Goal: Use online tool/utility: Use online tool/utility

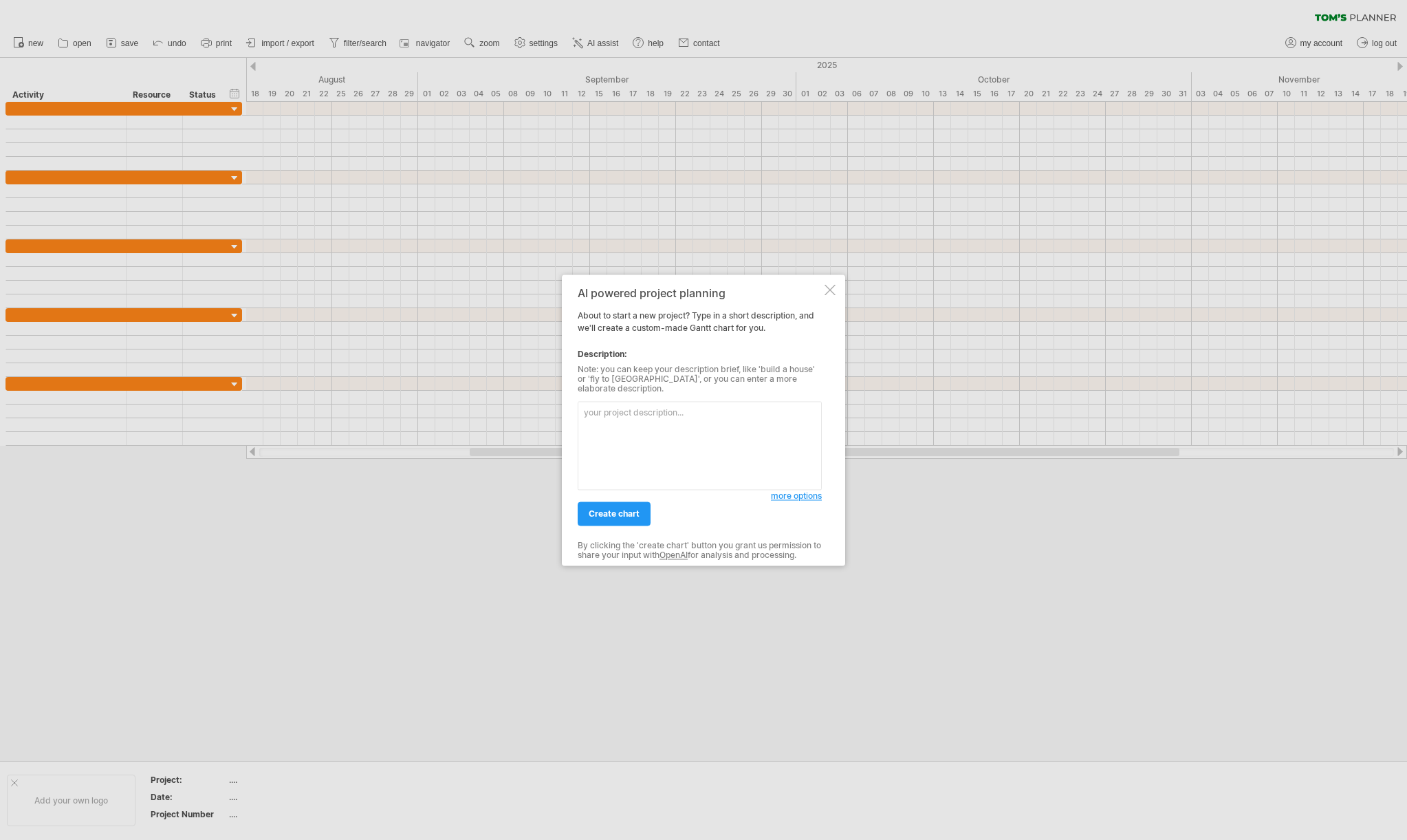
click at [621, 412] on textarea at bounding box center [700, 445] width 244 height 88
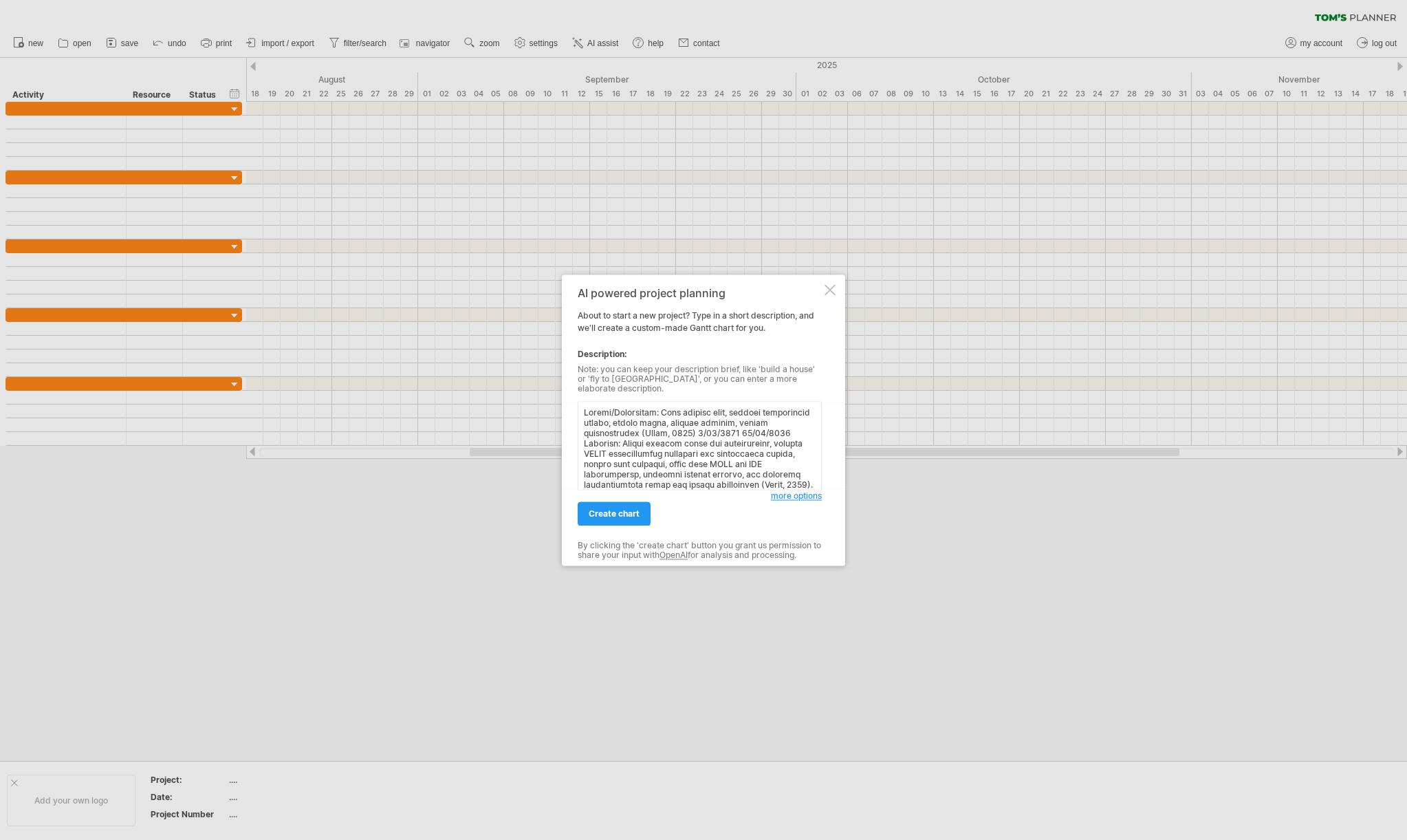
scroll to position [517, 0]
type textarea "Design/Initiation: Form project team, conduct feasibility review, define goals,…"
click at [616, 514] on span "create chart" at bounding box center [614, 514] width 51 height 11
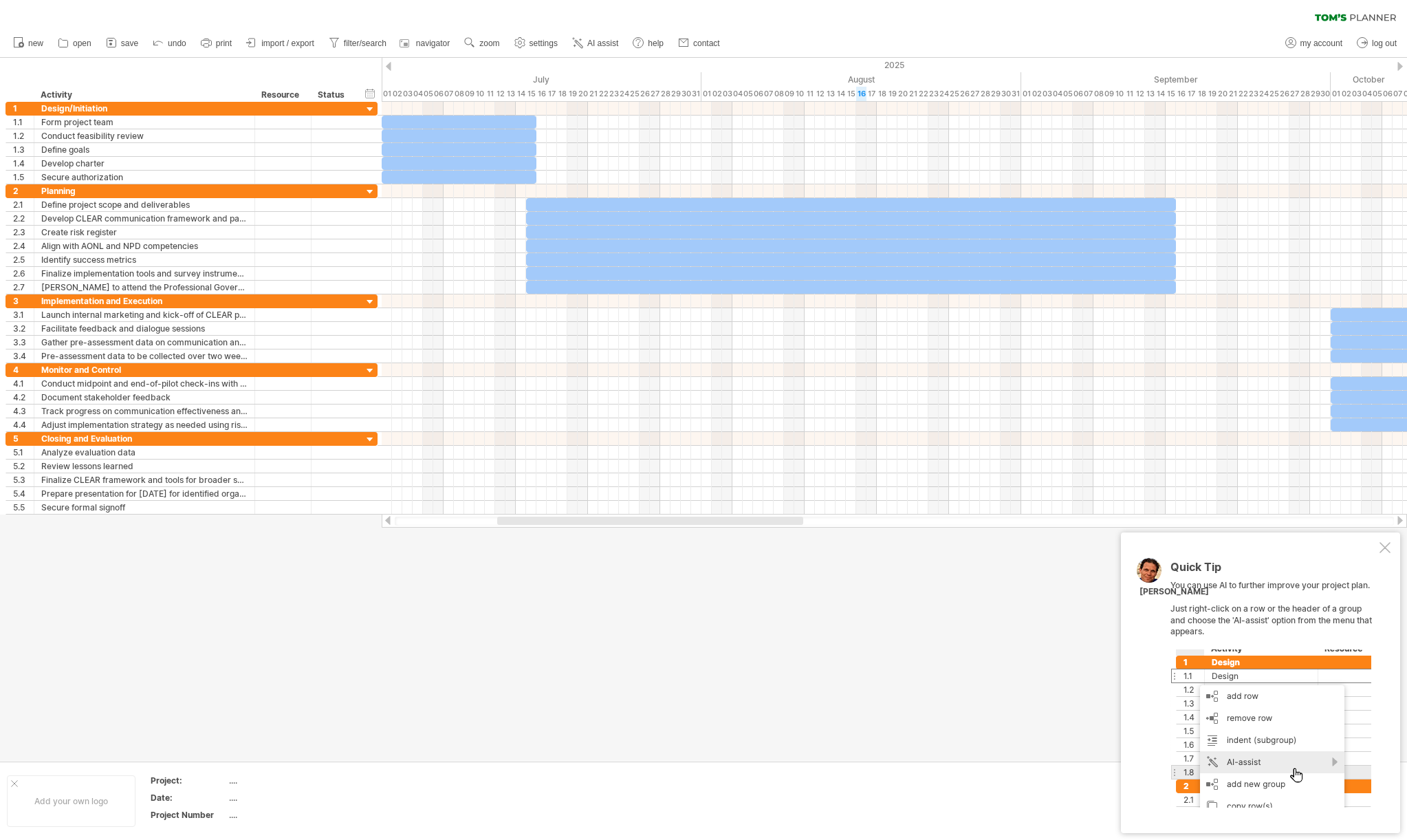
click at [1384, 550] on div at bounding box center [1385, 547] width 11 height 11
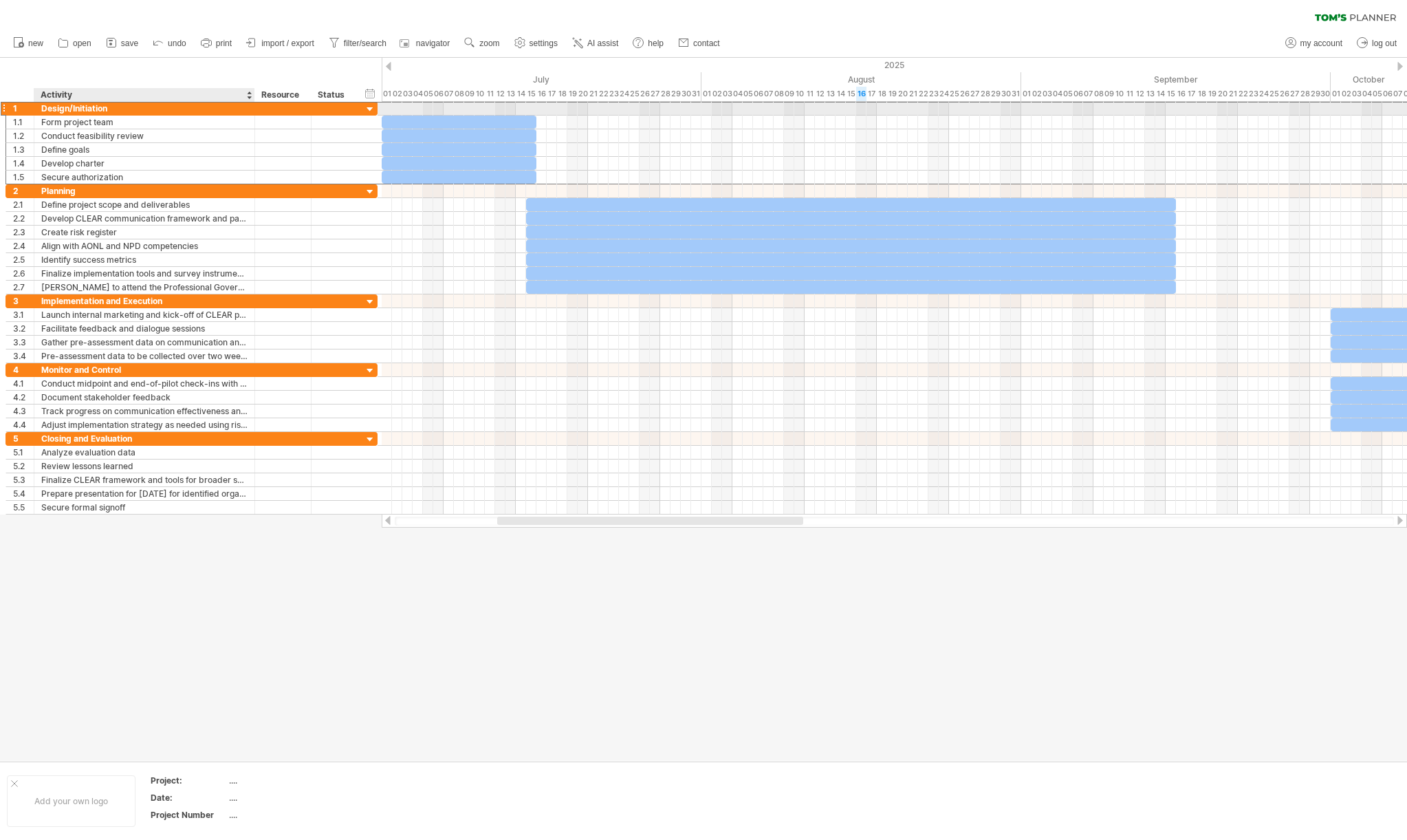
click at [127, 110] on div "Design/Initiation" at bounding box center [144, 108] width 207 height 13
click at [370, 110] on div at bounding box center [370, 109] width 13 height 13
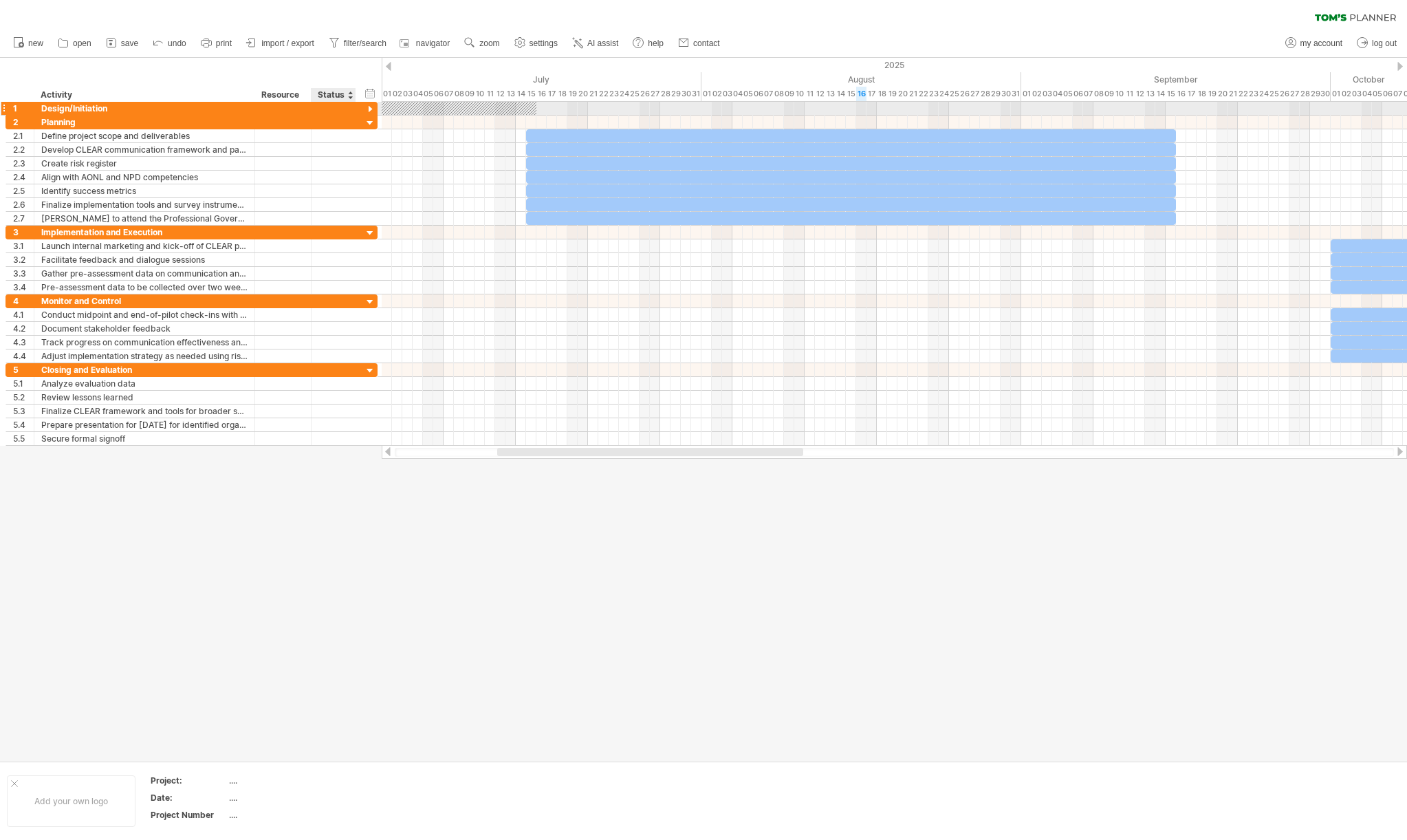
click at [370, 110] on div at bounding box center [370, 109] width 13 height 13
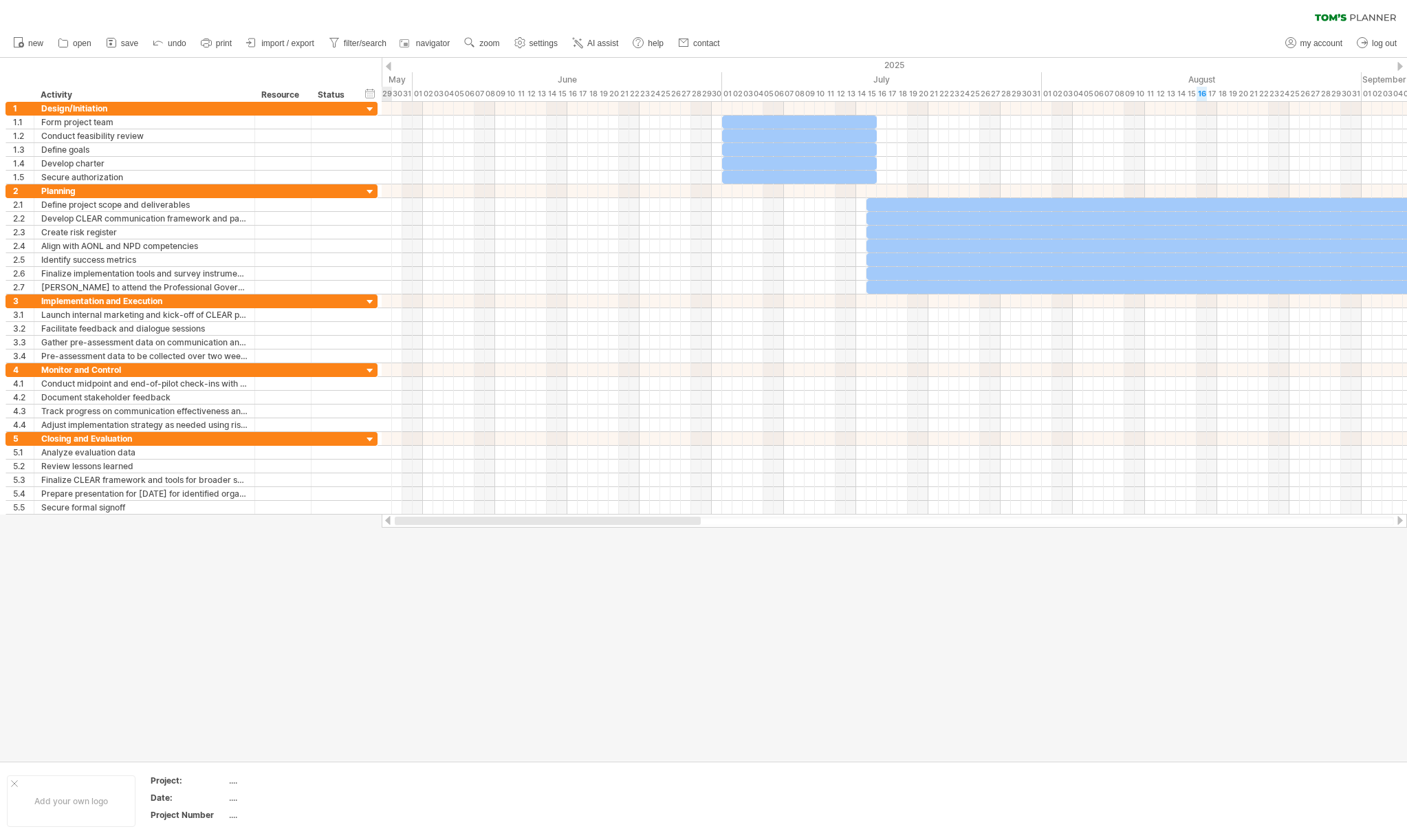
drag, startPoint x: 745, startPoint y: 518, endPoint x: 585, endPoint y: 518, distance: 160.0
click at [585, 518] on div at bounding box center [548, 521] width 306 height 8
click at [590, 42] on span "AI assist" at bounding box center [603, 43] width 31 height 10
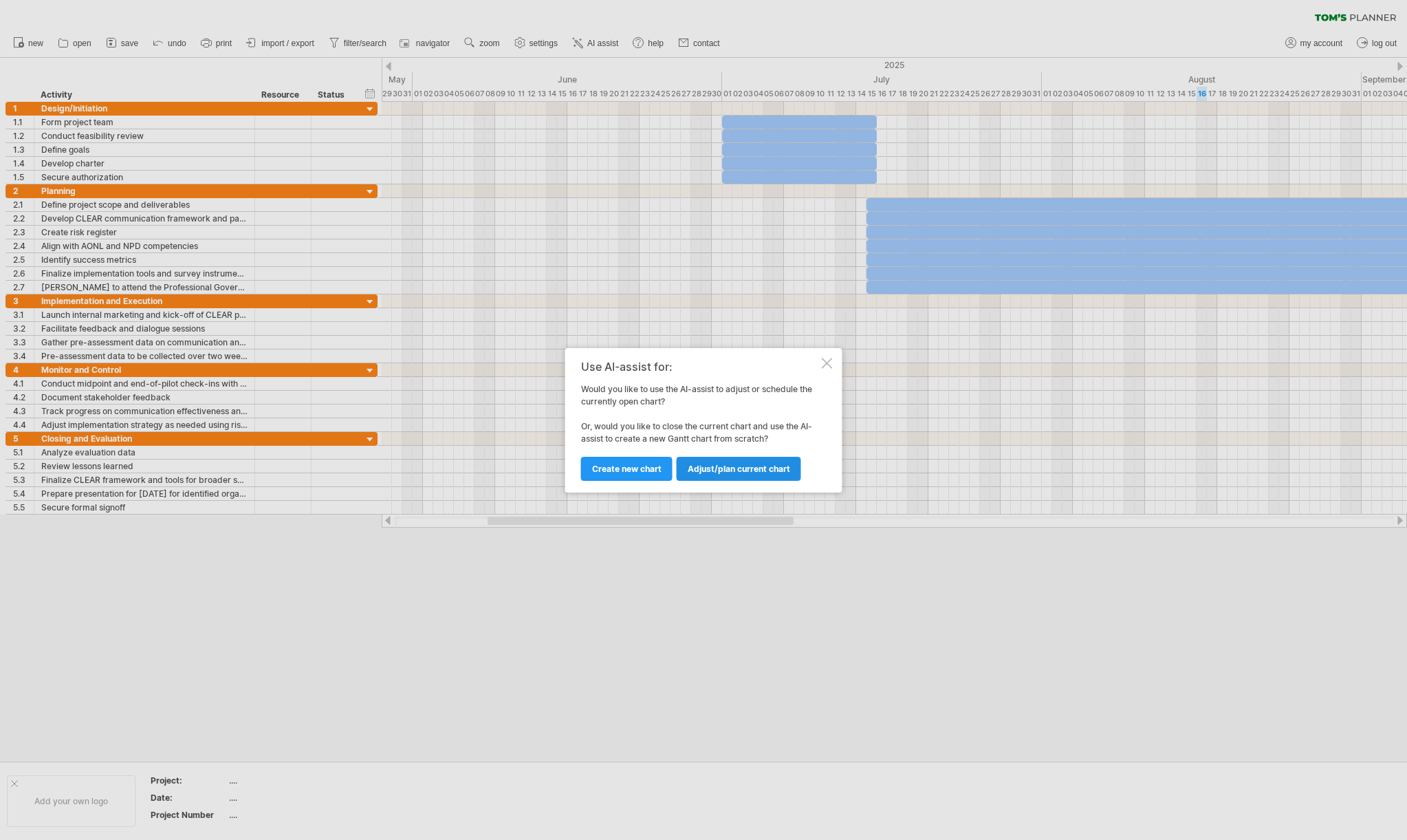
click at [714, 462] on link "Adjust/plan current chart" at bounding box center [739, 469] width 124 height 24
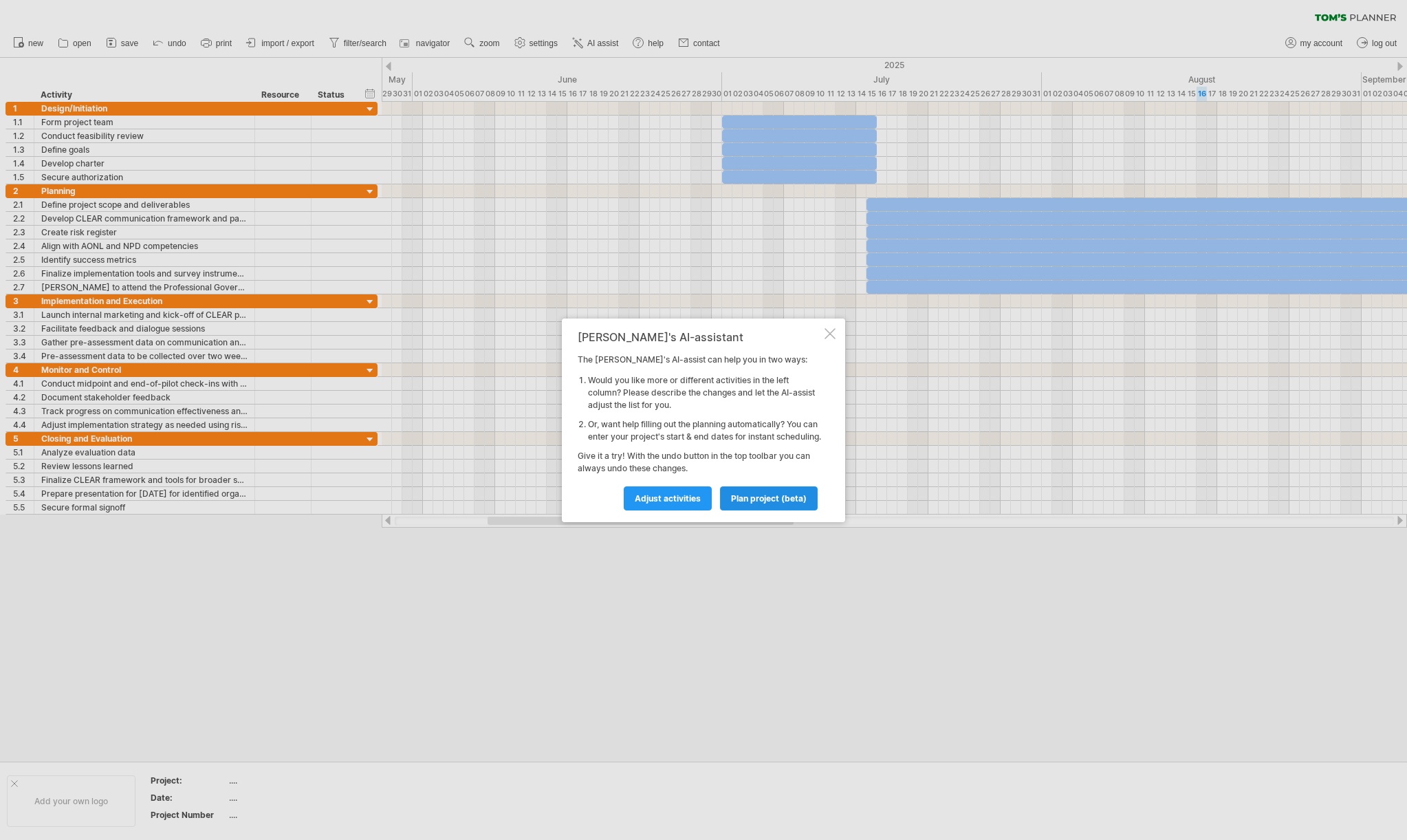
click at [754, 504] on span "plan project (beta)" at bounding box center [768, 499] width 75 height 11
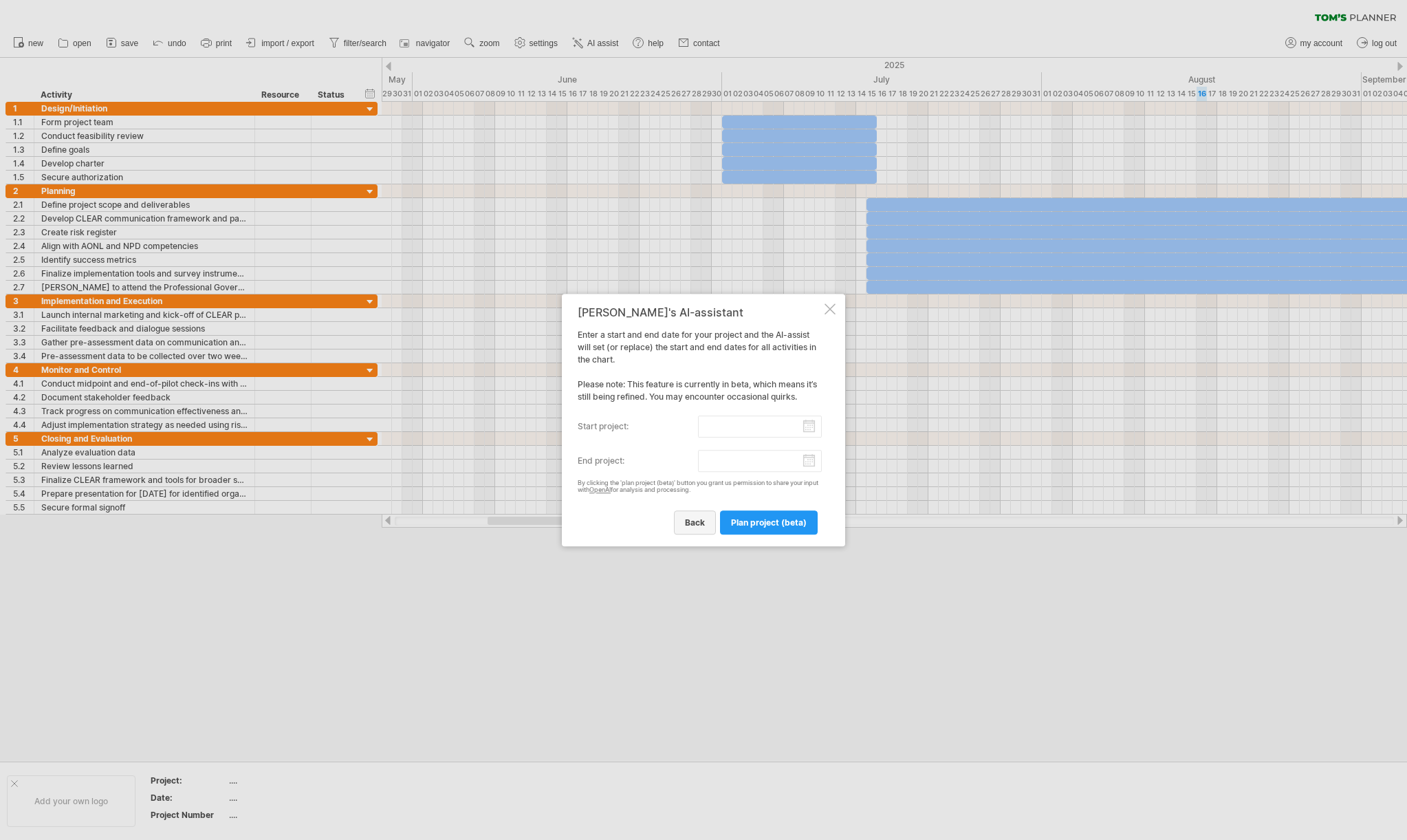
click at [697, 527] on span "back" at bounding box center [695, 523] width 20 height 11
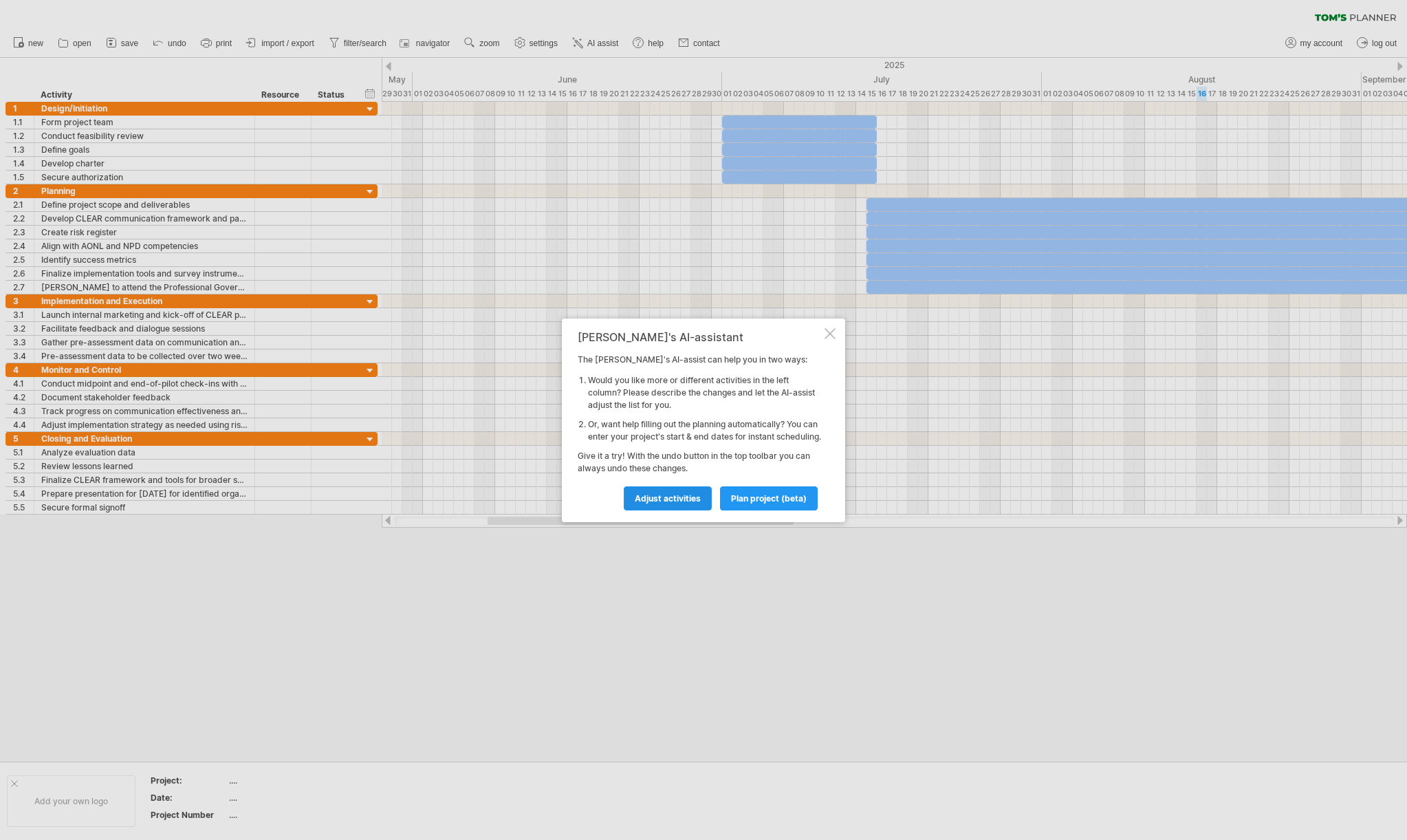
click at [665, 504] on span "Adjust activities" at bounding box center [668, 499] width 66 height 11
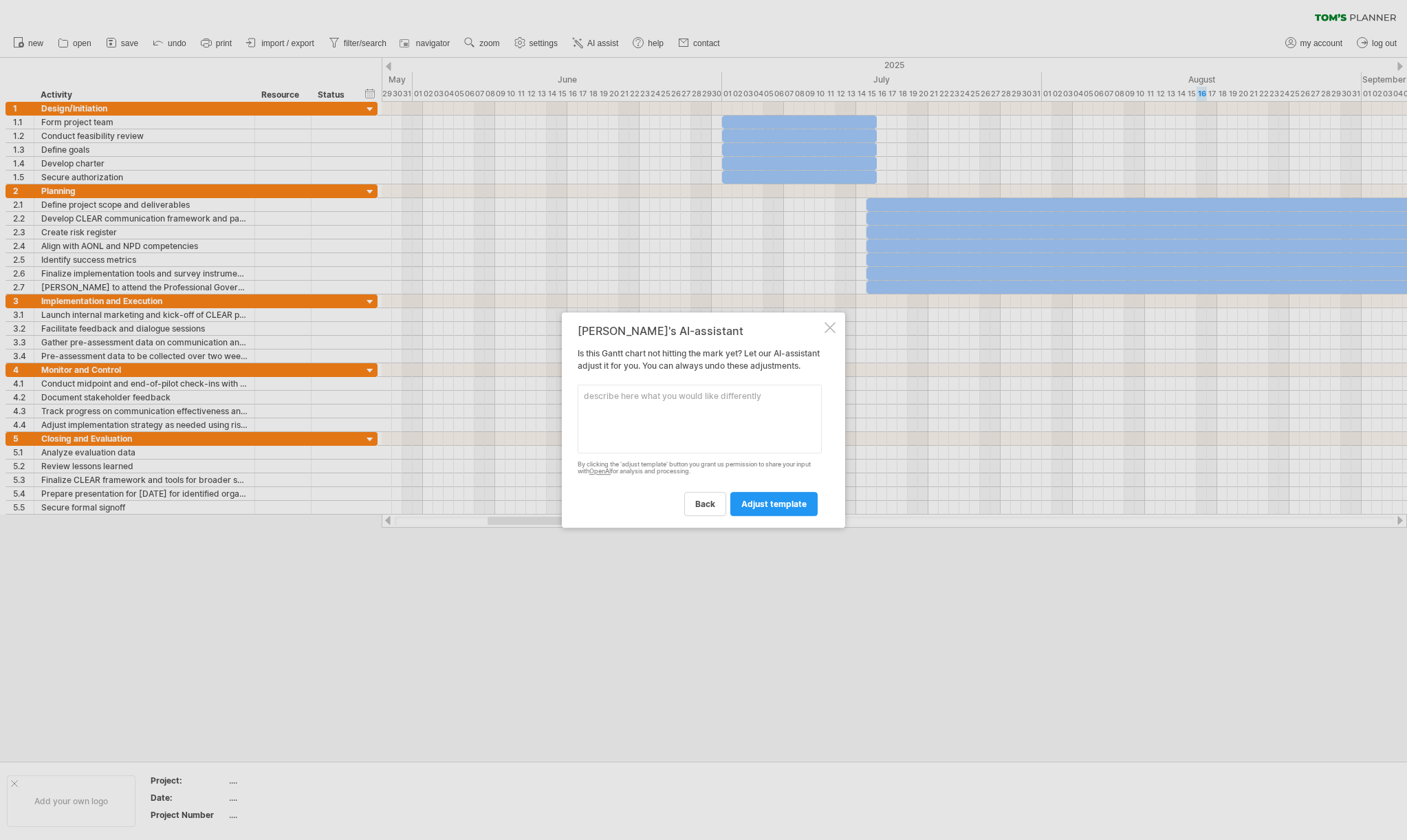
click at [697, 442] on textarea at bounding box center [700, 418] width 244 height 69
type textarea "I don't want every day of the month to show"
click at [801, 516] on link "adjust template" at bounding box center [774, 504] width 88 height 24
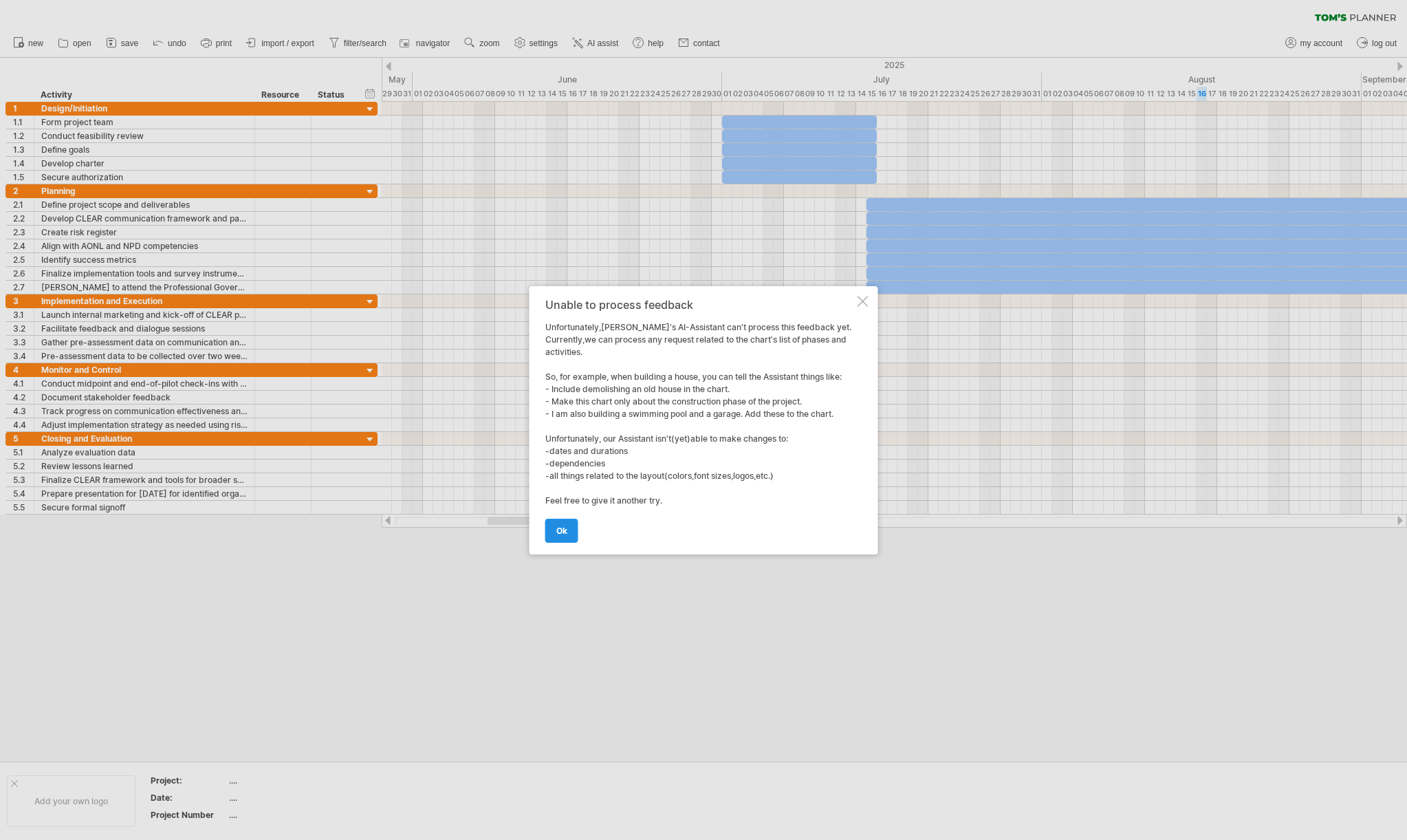
click at [569, 529] on link "ok" at bounding box center [562, 531] width 33 height 24
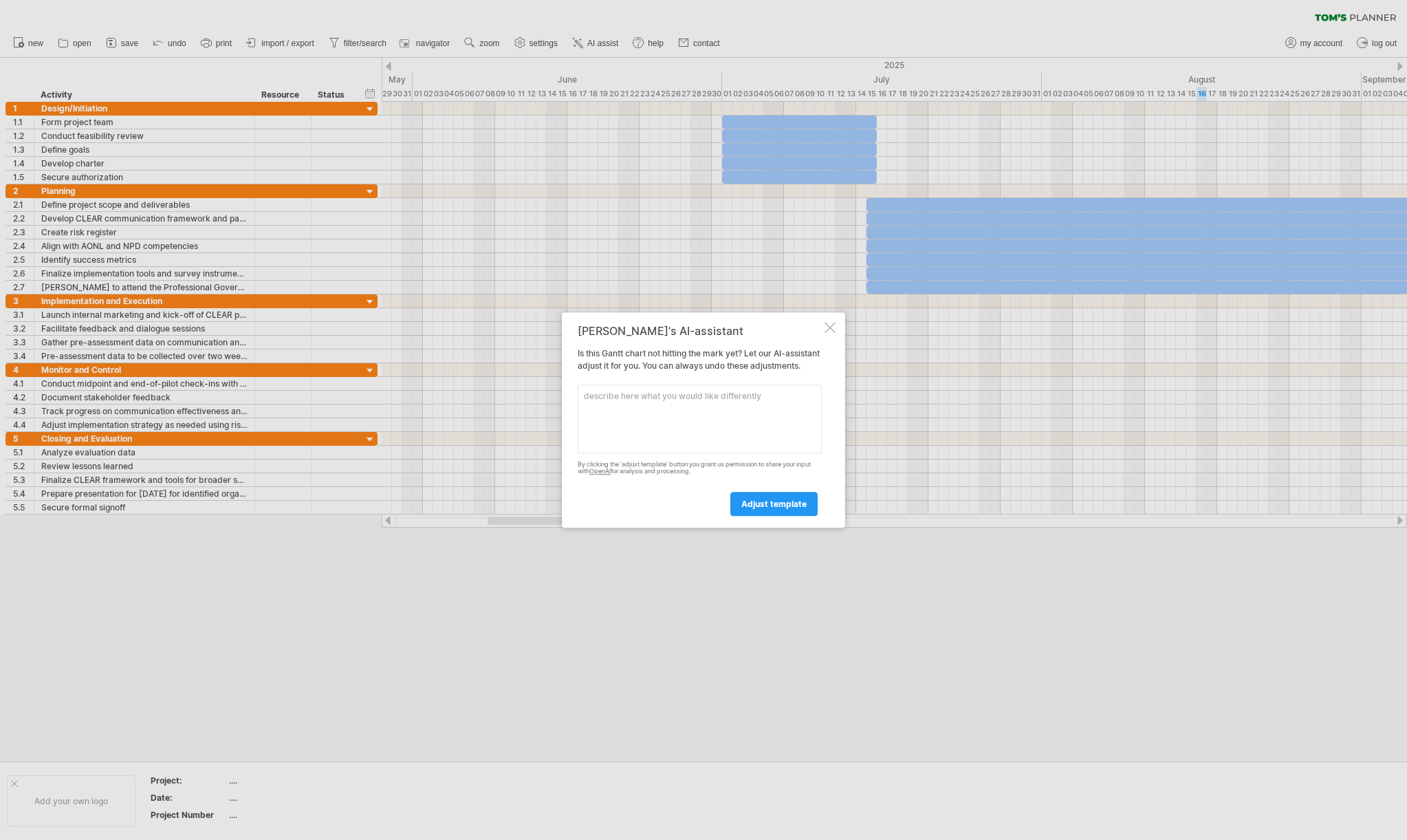
click at [1324, 47] on div at bounding box center [704, 420] width 1407 height 840
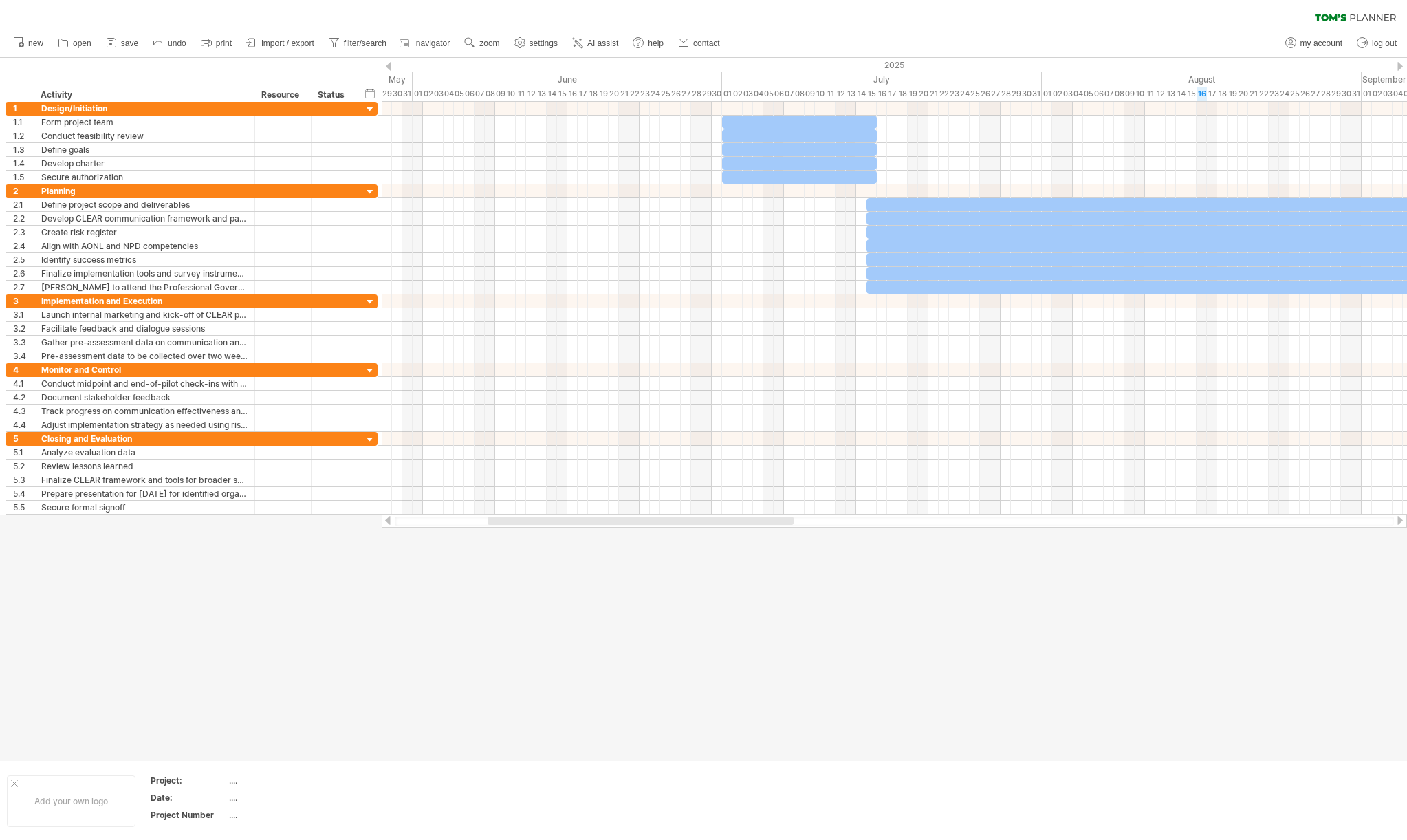
click at [1324, 47] on span "my account" at bounding box center [1322, 43] width 42 height 10
type input "**********"
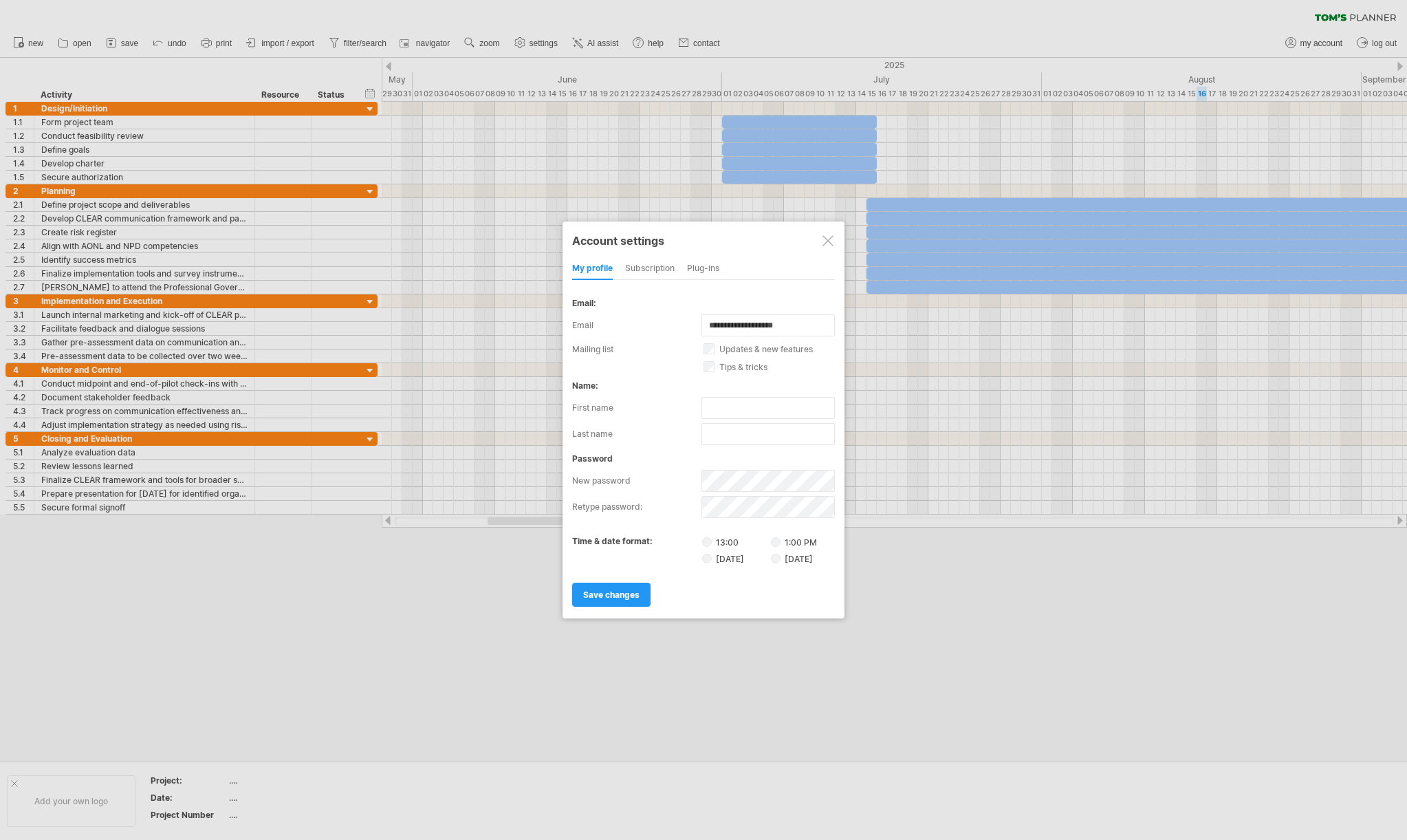
click at [657, 270] on div "subscription" at bounding box center [649, 268] width 50 height 22
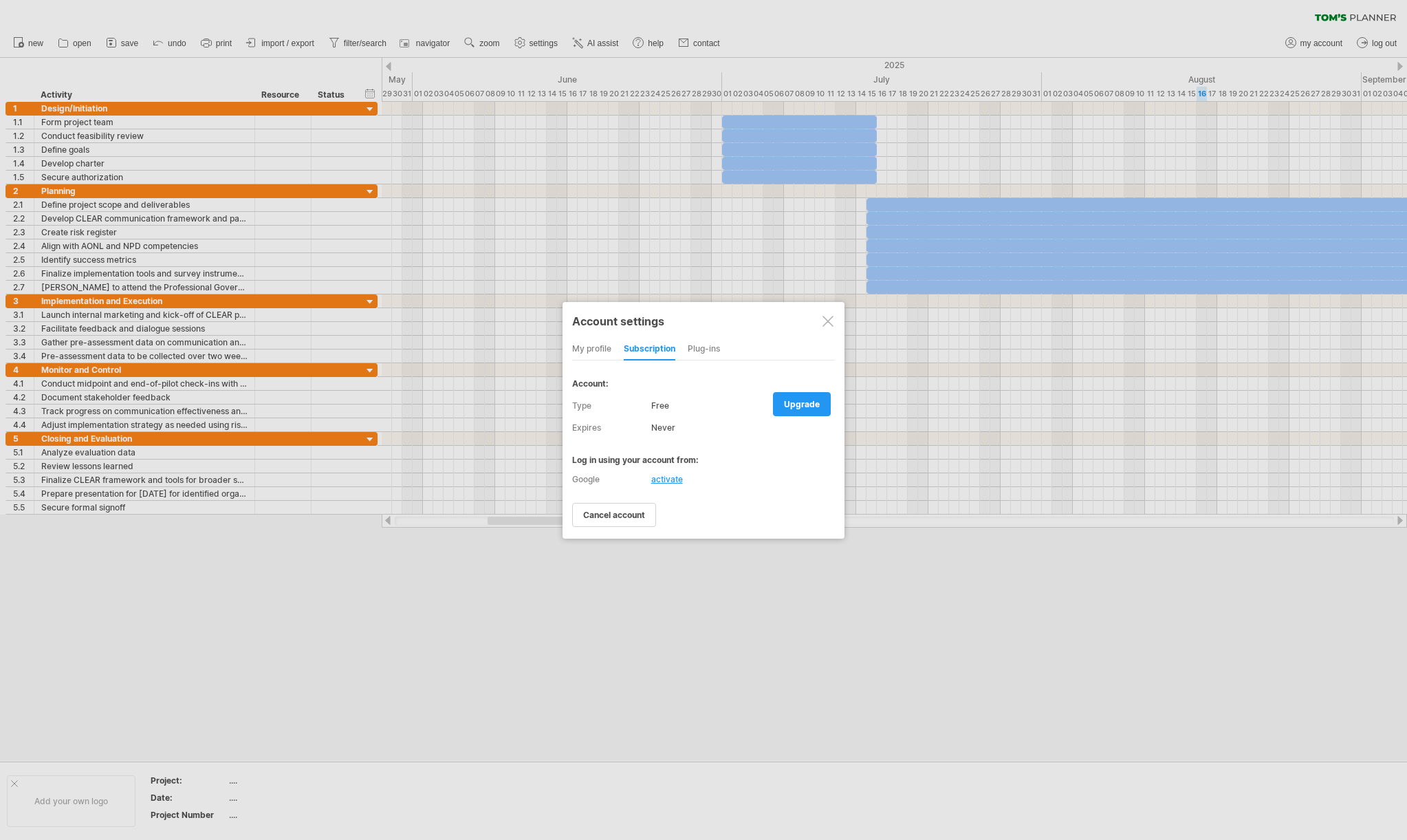
click at [709, 348] on div "Plug-ins" at bounding box center [704, 349] width 32 height 22
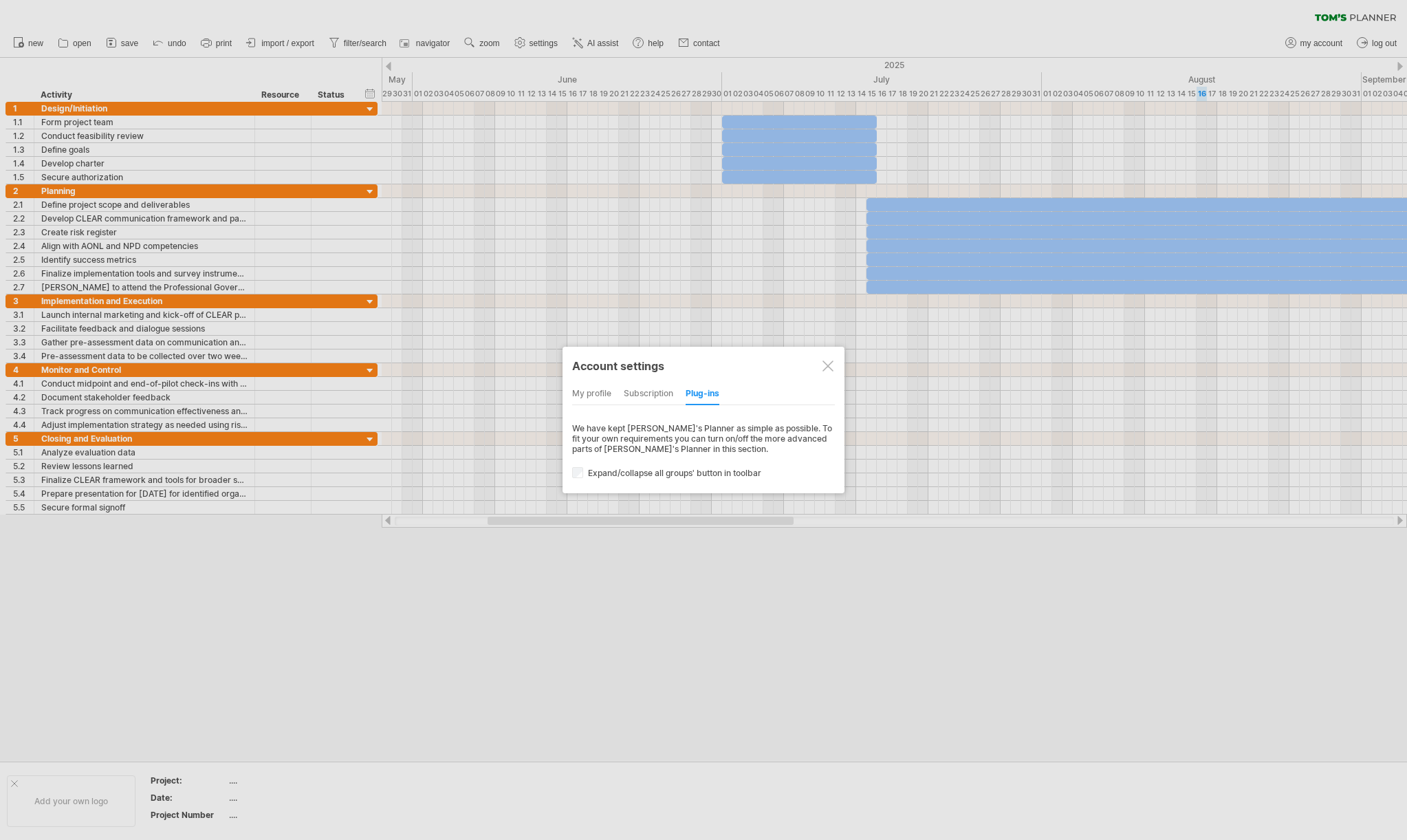
click at [831, 367] on div at bounding box center [828, 366] width 11 height 11
